Goal: Task Accomplishment & Management: Manage account settings

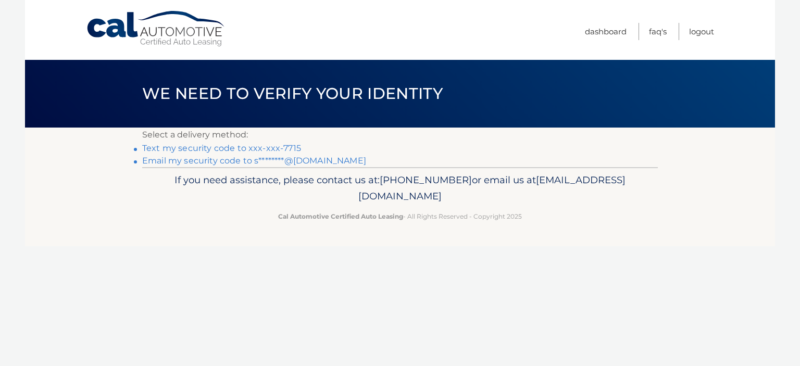
click at [227, 149] on link "Text my security code to xxx-xxx-7715" at bounding box center [221, 148] width 159 height 10
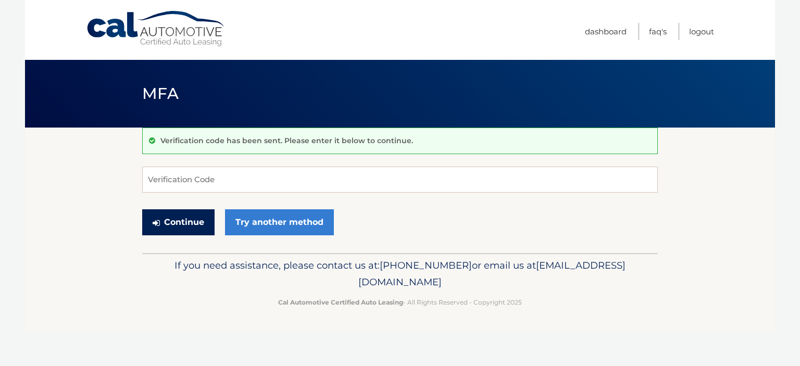
click at [195, 220] on button "Continue" at bounding box center [178, 222] width 72 height 26
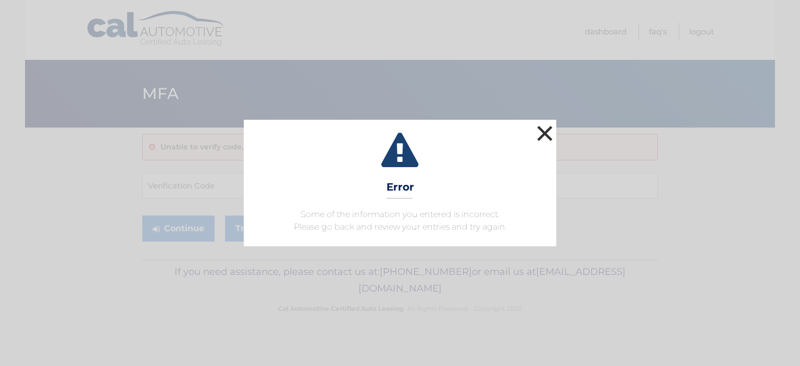
click at [550, 135] on button "×" at bounding box center [545, 133] width 21 height 21
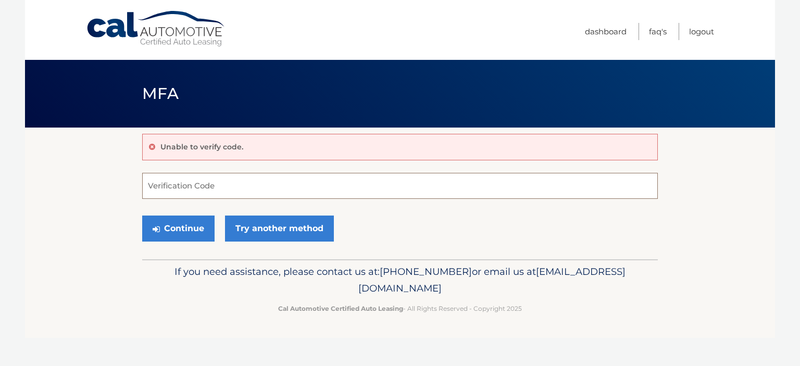
click at [309, 187] on input "Verification Code" at bounding box center [400, 186] width 516 height 26
type input "299690"
click at [158, 224] on button "Continue" at bounding box center [178, 229] width 72 height 26
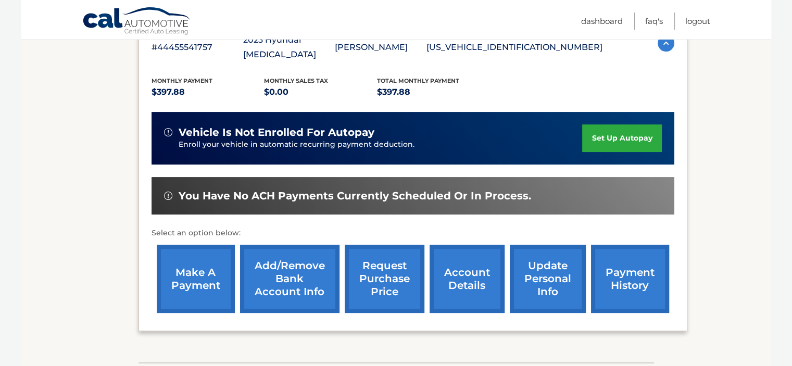
scroll to position [208, 0]
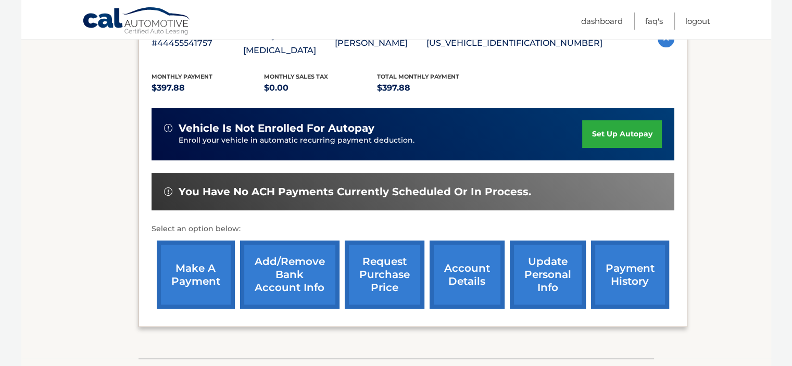
click at [457, 264] on link "account details" at bounding box center [467, 275] width 75 height 68
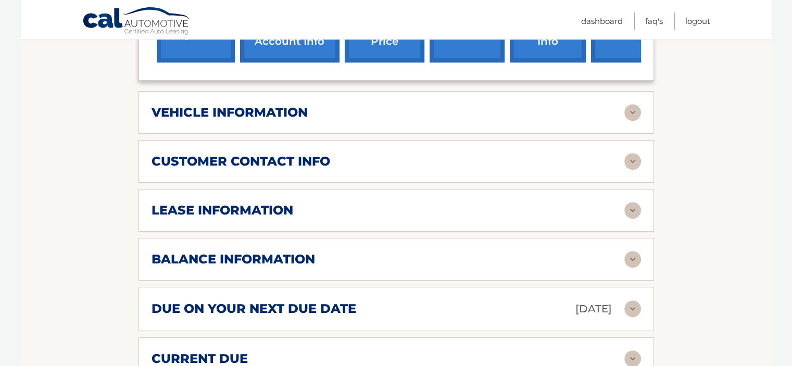
scroll to position [521, 0]
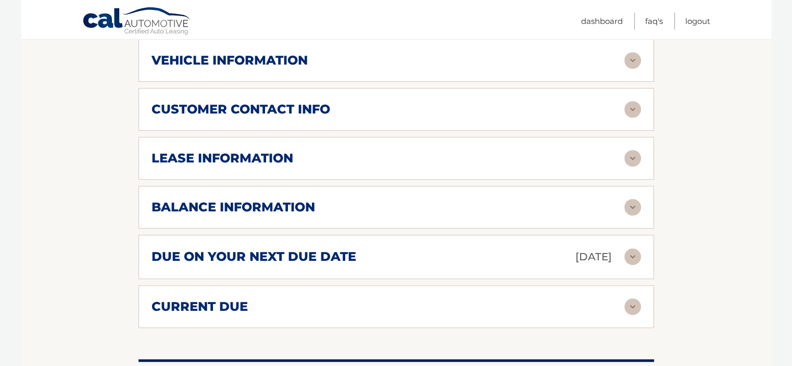
click at [481, 159] on div "lease information" at bounding box center [388, 159] width 473 height 16
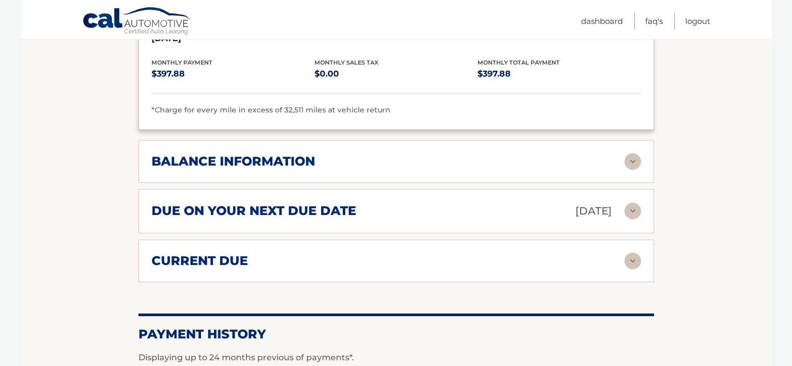
scroll to position [782, 0]
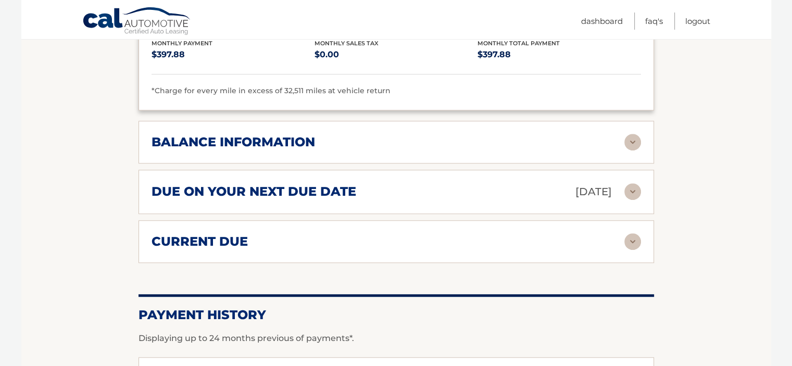
click at [387, 134] on div "balance information" at bounding box center [388, 142] width 473 height 16
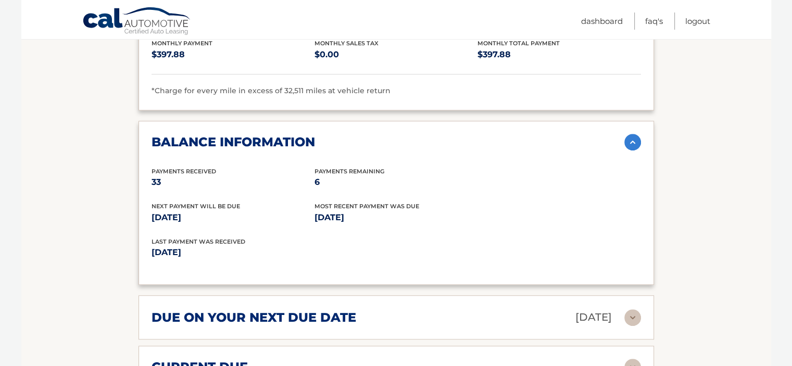
click at [387, 134] on div "balance information" at bounding box center [388, 142] width 473 height 16
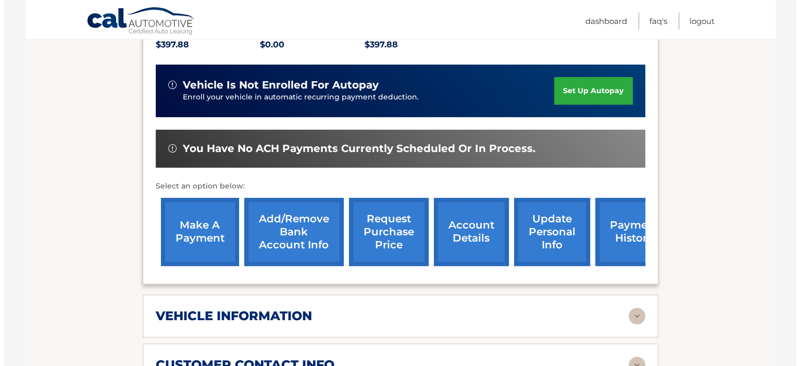
scroll to position [261, 0]
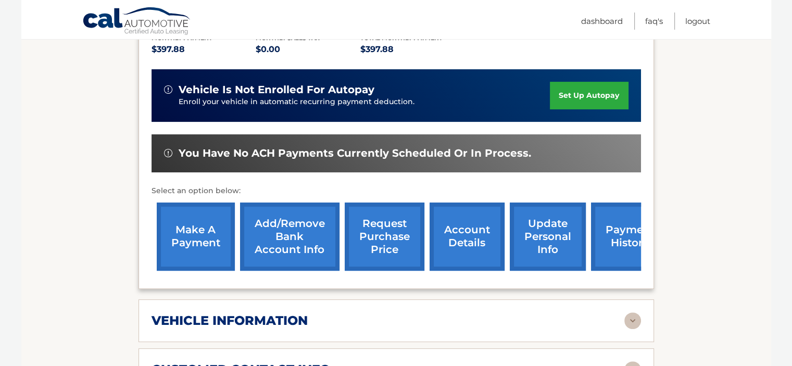
click at [385, 235] on link "request purchase price" at bounding box center [385, 237] width 80 height 68
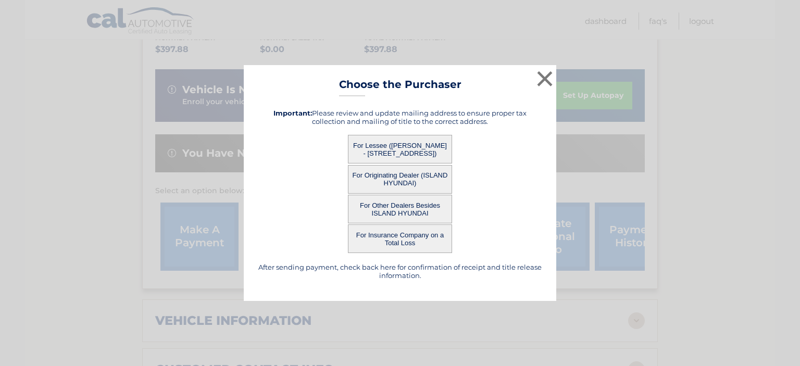
click at [397, 142] on button "For Lessee ([PERSON_NAME] - [STREET_ADDRESS])" at bounding box center [400, 149] width 104 height 29
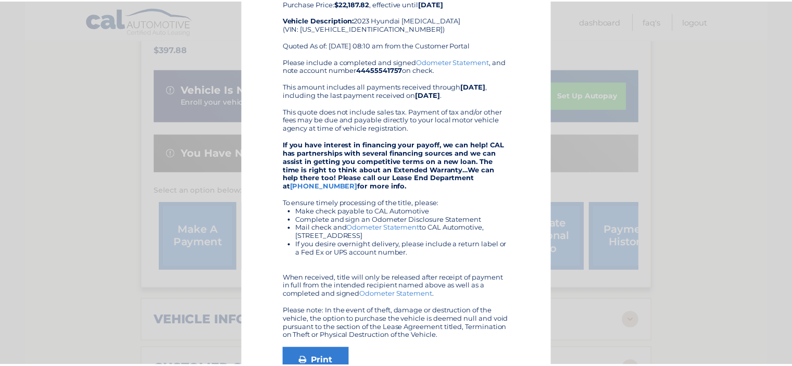
scroll to position [0, 0]
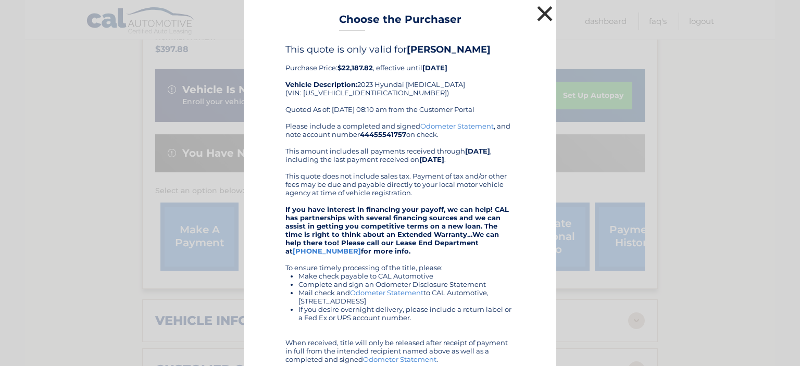
click at [543, 14] on button "×" at bounding box center [545, 13] width 21 height 21
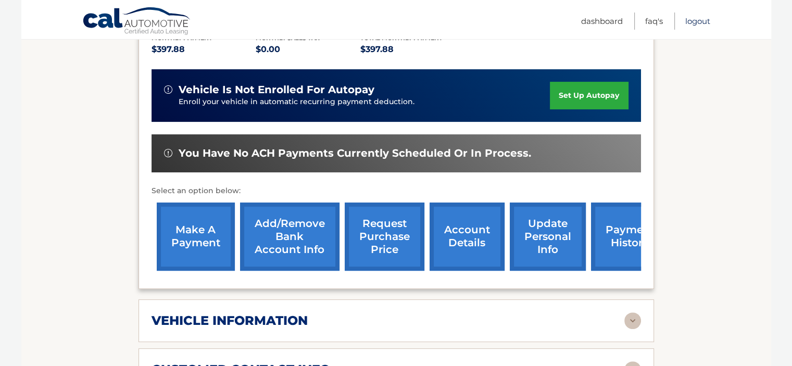
click at [700, 21] on link "Logout" at bounding box center [698, 21] width 25 height 17
